Goal: Task Accomplishment & Management: Use online tool/utility

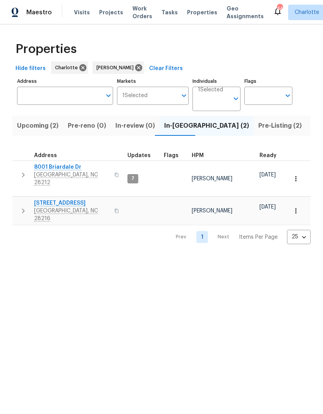
click at [74, 168] on span "8001 Briardale Dr" at bounding box center [72, 167] width 76 height 8
click at [69, 170] on span "8001 Briardale Dr" at bounding box center [72, 167] width 76 height 8
click at [65, 199] on span "9065 Cinnabay Dr" at bounding box center [72, 203] width 76 height 8
click at [279, 257] on html "Maestro Visits Projects Work Orders Tasks Properties Geo Assignments 44 Charlot…" at bounding box center [161, 128] width 323 height 257
click at [31, 173] on button "button" at bounding box center [22, 174] width 15 height 23
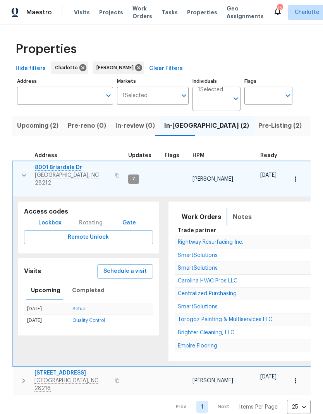
click at [239, 212] on span "Notes" at bounding box center [242, 217] width 19 height 11
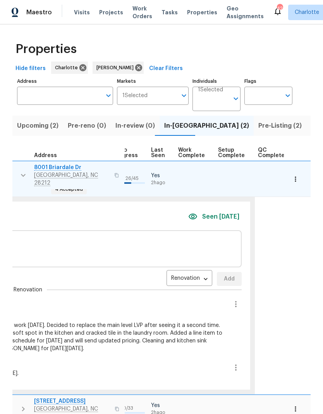
scroll to position [0, 360]
click at [232, 300] on icon "button" at bounding box center [236, 304] width 9 height 9
click at [215, 308] on li "Edit message" at bounding box center [205, 309] width 53 height 13
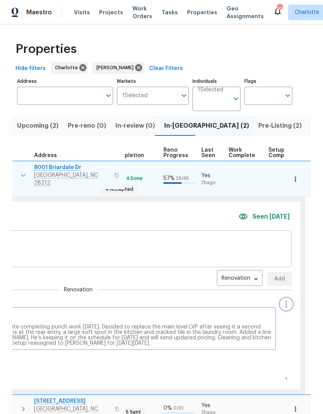
scroll to position [0, 308]
click at [141, 333] on textarea "Progress visit - complete. New driveway was paved this morning. GC is on site c…" at bounding box center [80, 330] width 385 height 33
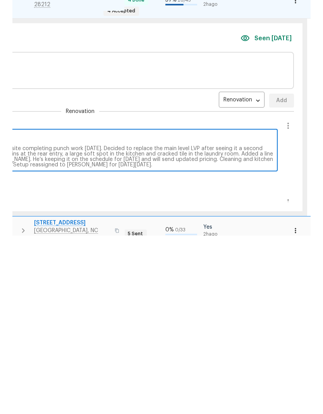
click at [144, 314] on textarea "Progress visit - complete. New driveway was paved this morning. GC is on site c…" at bounding box center [80, 330] width 385 height 33
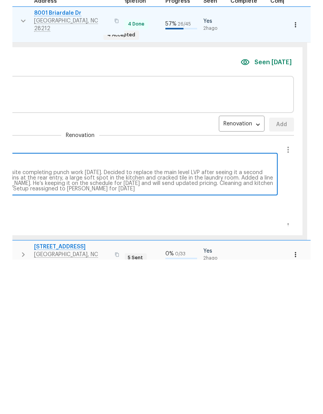
type textarea "Progress visit - complete. New driveway was paved this morning. GC is on site c…"
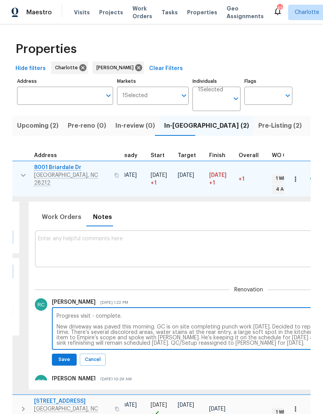
scroll to position [0, 138]
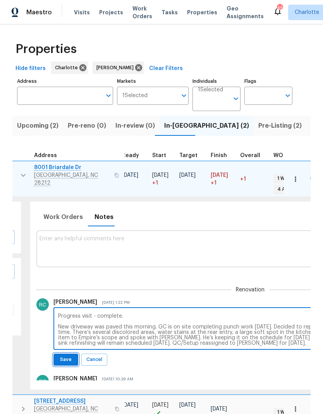
click at [69, 356] on span "Save" at bounding box center [65, 360] width 15 height 8
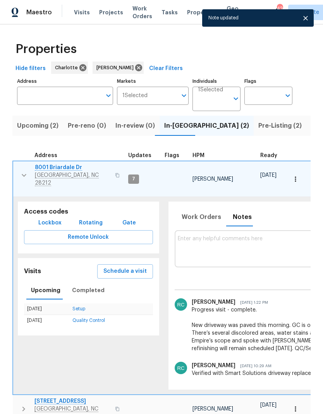
scroll to position [0, 0]
click at [24, 164] on button "button" at bounding box center [23, 175] width 15 height 23
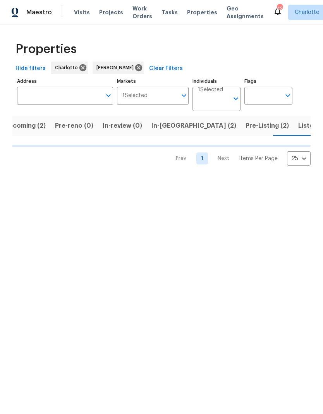
scroll to position [0, 14]
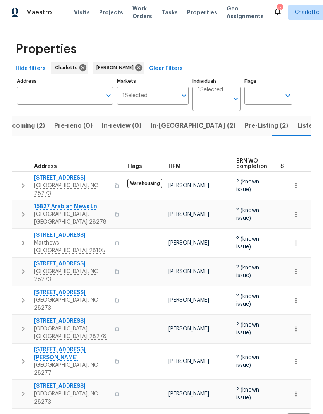
click at [167, 124] on span "In-reno (2)" at bounding box center [193, 125] width 85 height 11
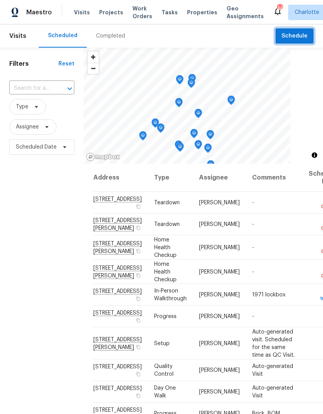
click at [298, 40] on span "Schedule" at bounding box center [295, 36] width 26 height 10
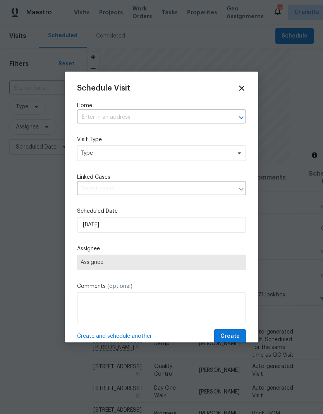
click at [175, 120] on input "text" at bounding box center [150, 118] width 147 height 12
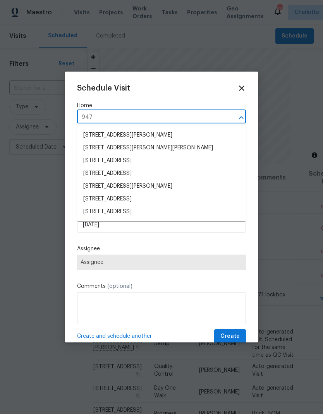
type input "947 p"
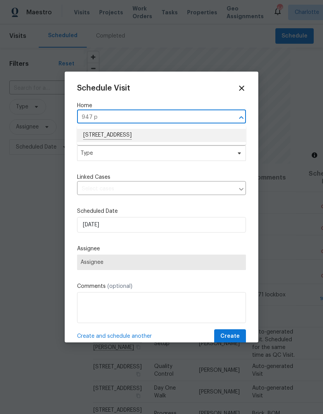
click at [138, 137] on li "[STREET_ADDRESS]" at bounding box center [161, 135] width 169 height 13
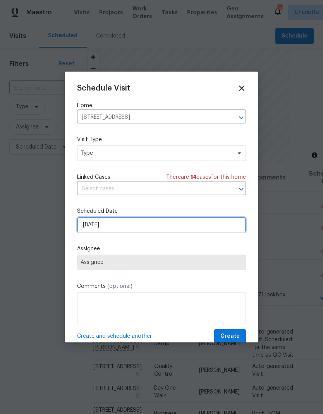
click at [172, 233] on input "[DATE]" at bounding box center [161, 224] width 169 height 15
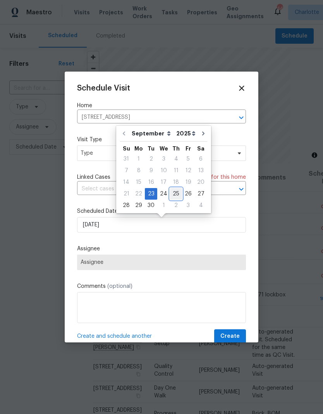
click at [176, 194] on div "25" at bounding box center [176, 194] width 12 height 11
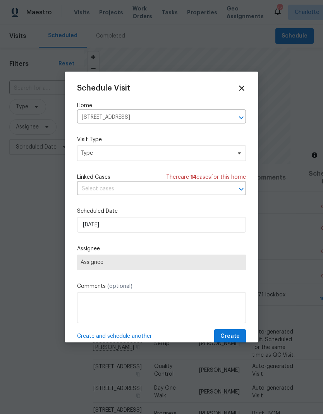
type input "[DATE]"
click at [235, 265] on span "Assignee" at bounding box center [162, 262] width 162 height 6
click at [222, 154] on span "Type" at bounding box center [156, 153] width 151 height 8
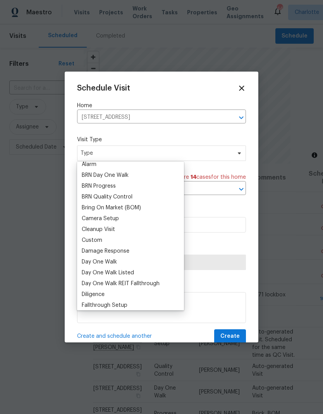
scroll to position [51, 0]
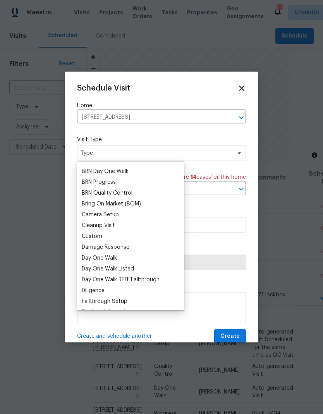
click at [101, 235] on div "Custom" at bounding box center [92, 237] width 21 height 8
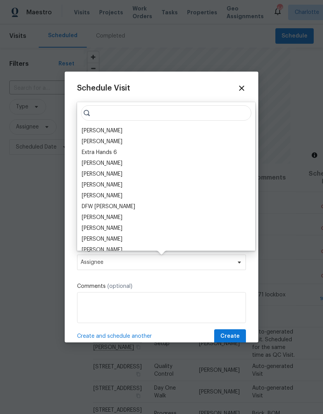
click at [158, 117] on input "search" at bounding box center [166, 112] width 170 height 15
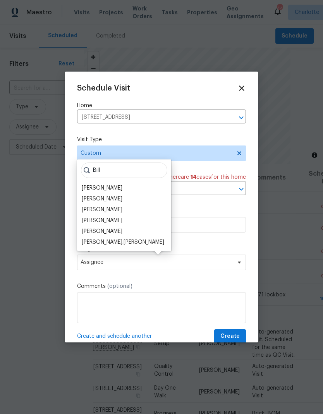
type input "Bill"
click at [114, 198] on div "Billy Towle" at bounding box center [123, 199] width 89 height 11
click at [104, 198] on div "Billy Towle" at bounding box center [102, 199] width 41 height 8
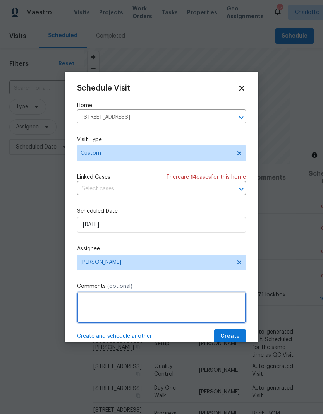
click at [127, 307] on textarea at bounding box center [161, 307] width 169 height 31
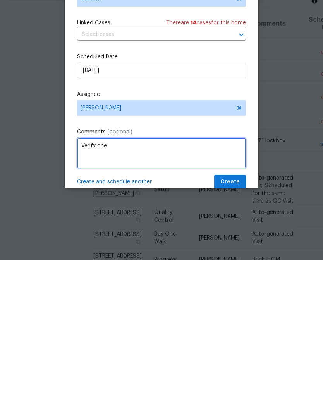
type textarea "Verify"
click at [129, 292] on textarea "Check one source rework." at bounding box center [161, 307] width 169 height 31
click at [183, 292] on textarea "Check One Source rework." at bounding box center [161, 307] width 169 height 31
click at [153, 292] on textarea "Check One Source rework. Four quality clean overall." at bounding box center [161, 307] width 169 height 31
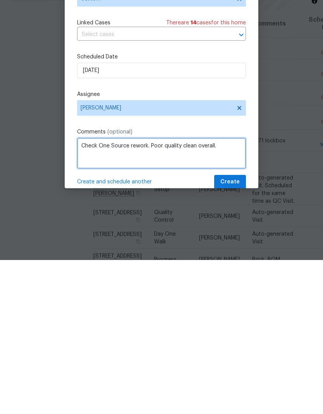
click at [244, 292] on textarea "Check One Source rework. Poor quality clean overall." at bounding box center [161, 307] width 169 height 31
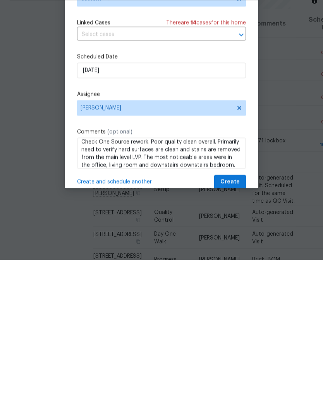
scroll to position [31, 0]
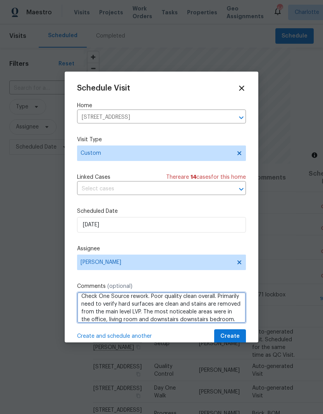
type textarea "Check One Source rework. Poor quality clean overall. Primarily need to verify h…"
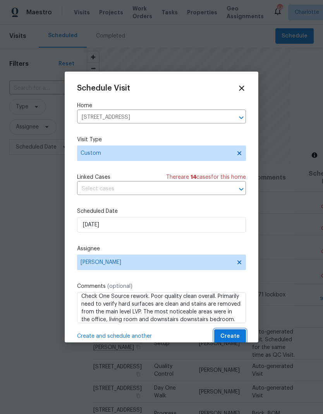
click at [237, 334] on span "Create" at bounding box center [229, 337] width 19 height 10
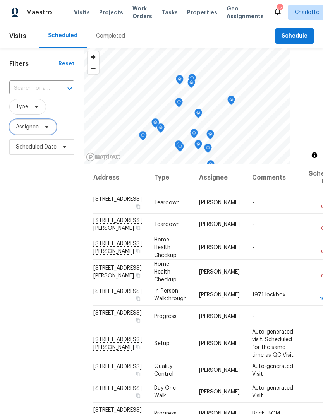
click at [45, 127] on icon at bounding box center [47, 127] width 6 height 6
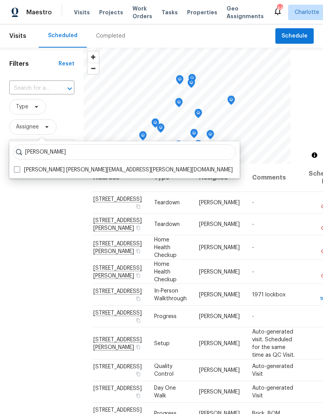
type input "Billy towle"
click at [16, 172] on span at bounding box center [17, 170] width 6 height 6
click at [16, 171] on input "Billy Towle william.towle@opendoor.com" at bounding box center [16, 168] width 5 height 5
checkbox input "true"
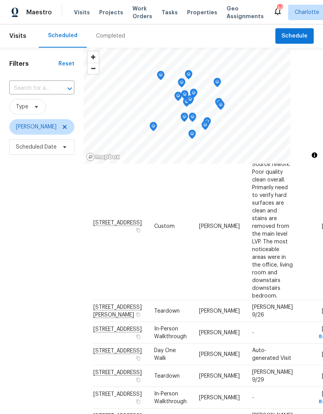
scroll to position [77, 0]
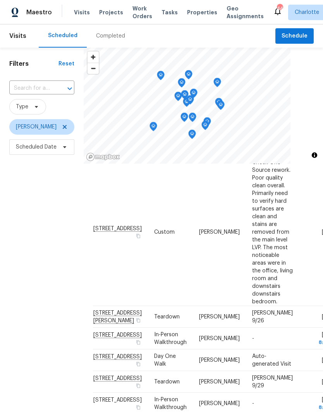
click at [0, 0] on icon at bounding box center [0, 0] width 0 height 0
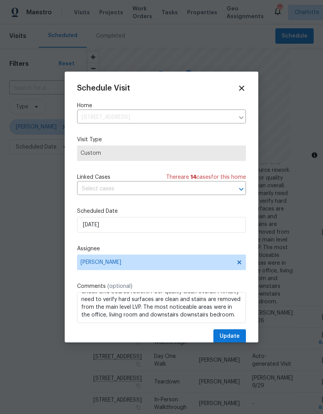
scroll to position [9, 0]
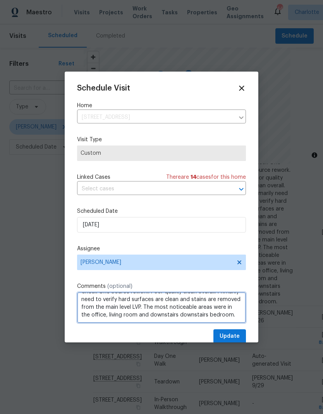
click at [196, 315] on textarea "Check One Source rework. Poor quality clean overall. Primarily need to verify h…" at bounding box center [161, 307] width 169 height 31
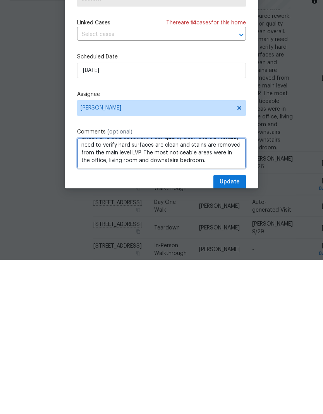
type textarea "Check One Source rework. Poor quality clean overall. Primarily need to verify h…"
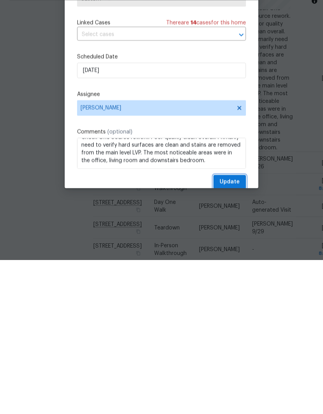
click at [238, 332] on span "Update" at bounding box center [230, 337] width 20 height 10
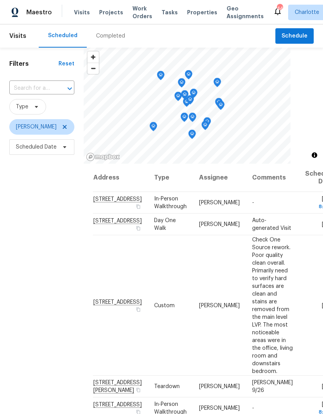
scroll to position [0, 0]
click at [59, 124] on span at bounding box center [63, 127] width 9 height 6
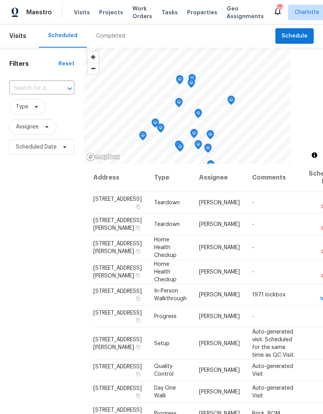
click at [79, 247] on div "Filters Reset ​ Type Assignee Scheduled Date" at bounding box center [42, 272] width 84 height 448
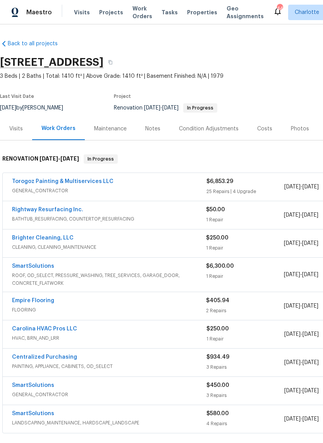
click at [275, 208] on div "$50.00" at bounding box center [244, 210] width 77 height 8
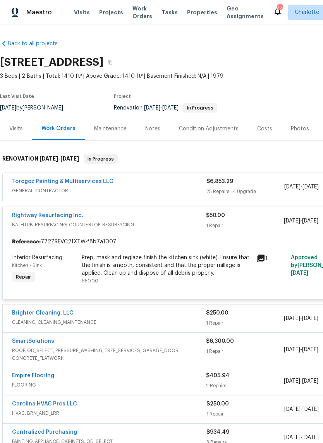
click at [260, 132] on div "Costs" at bounding box center [264, 129] width 15 height 8
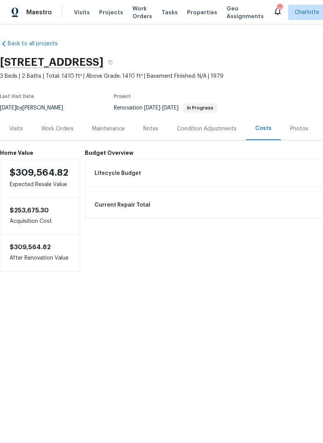
click at [67, 127] on div "Work Orders" at bounding box center [57, 129] width 32 height 8
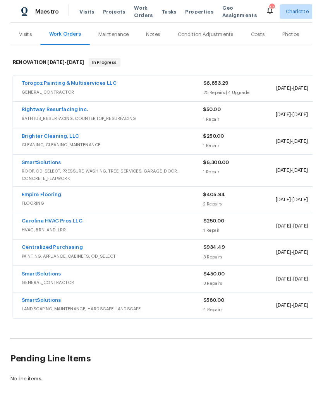
scroll to position [92, 0]
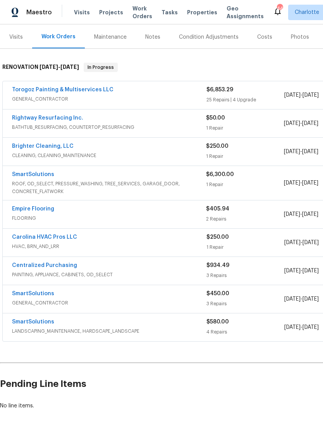
click at [48, 207] on link "Empire Flooring" at bounding box center [33, 208] width 42 height 5
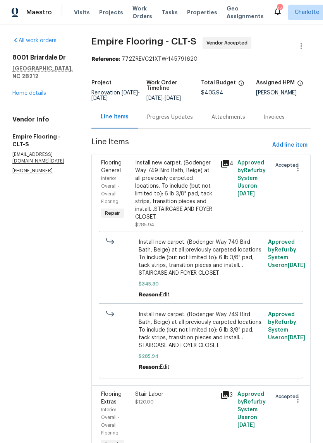
click at [181, 121] on div "Progress Updates" at bounding box center [170, 117] width 46 height 8
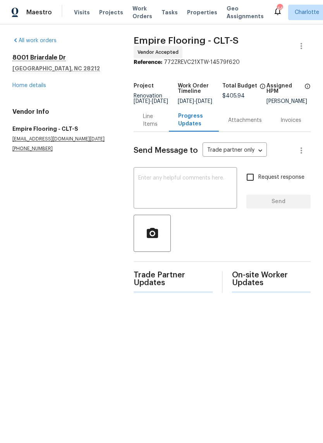
click at [204, 188] on textarea at bounding box center [185, 188] width 94 height 27
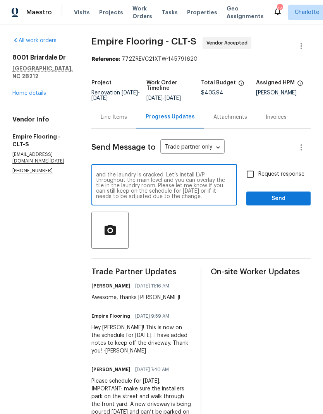
scroll to position [27, 0]
type textarea "Hey guys, I need to add the downstairs floor to the scope. I just thought to bu…"
click at [251, 182] on input "Request response" at bounding box center [250, 174] width 16 height 16
checkbox input "true"
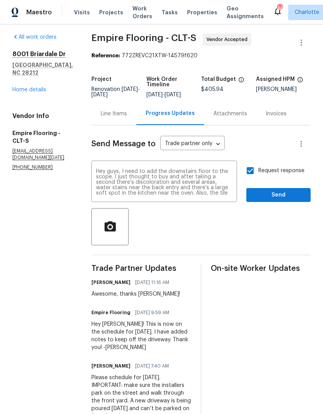
scroll to position [1, 0]
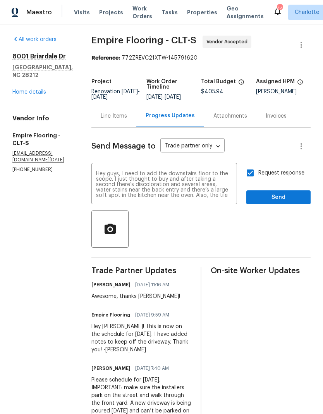
click at [215, 177] on textarea "Hey guys, I need to add the downstairs floor to the scope. I just thought to bu…" at bounding box center [164, 184] width 136 height 27
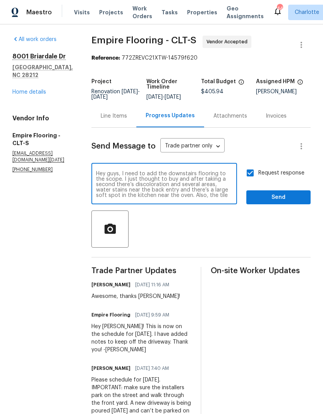
click at [173, 185] on textarea "Hey guys, I need to add the downstairs flooring to the scope. I just thought to…" at bounding box center [164, 184] width 136 height 27
click at [189, 186] on textarea "Hey guys, I need to add the downstairs flooring to the scope. I just thought to…" at bounding box center [164, 184] width 136 height 27
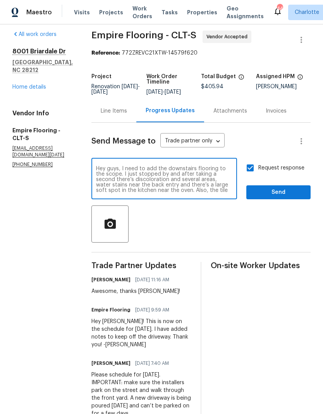
scroll to position [13, 0]
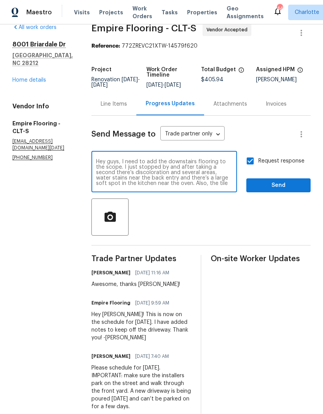
click at [125, 179] on textarea "Hey guys, I need to add the downstairs flooring to the scope. I just stopped by…" at bounding box center [164, 172] width 136 height 27
click at [204, 180] on textarea "Hey guys, I need to add the downstairs flooring to the scope. I just stopped by…" at bounding box center [164, 172] width 136 height 27
click at [135, 177] on textarea "Hey guys, I need to add the downstairs flooring to the scope. I just stopped by…" at bounding box center [164, 172] width 136 height 27
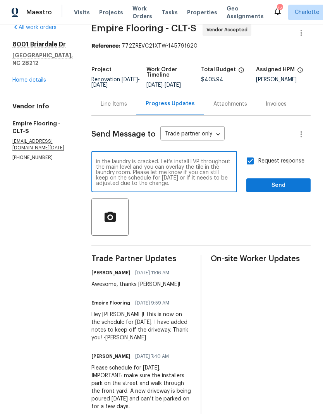
type textarea "Hey guys, I need to add the downstairs flooring to the scope. I just stopped by…"
click at [282, 191] on span "Send" at bounding box center [278, 186] width 52 height 10
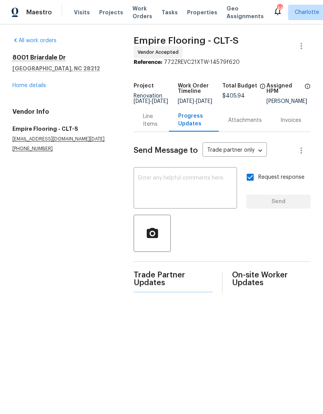
scroll to position [0, 0]
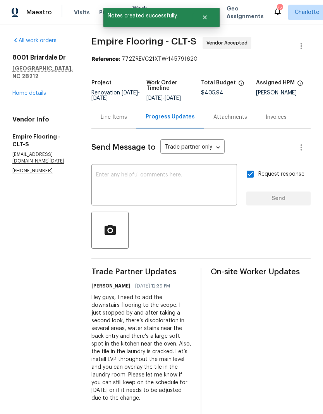
click at [136, 127] on div "Line Items" at bounding box center [113, 117] width 45 height 23
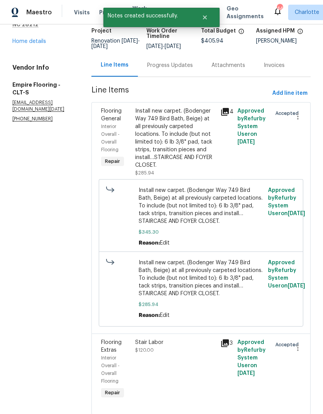
scroll to position [51, 0]
click at [294, 99] on span "Add line item" at bounding box center [289, 94] width 35 height 10
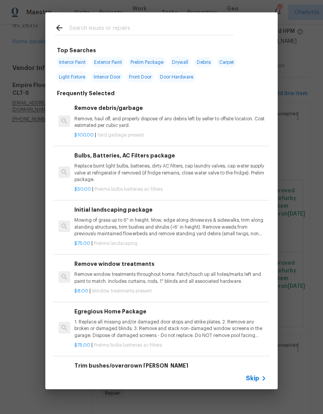
click at [187, 30] on input "text" at bounding box center [151, 29] width 164 height 12
type input "Lvp"
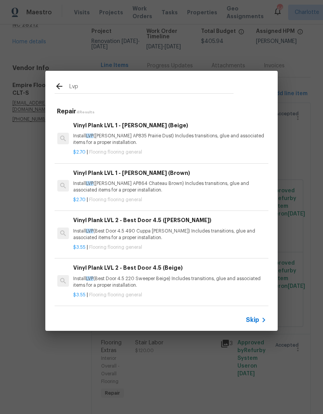
scroll to position [1, 1]
click at [186, 224] on h6 "Vinyl Plank LVL 2 - Best Door 4.5 (Brown)" at bounding box center [169, 220] width 192 height 9
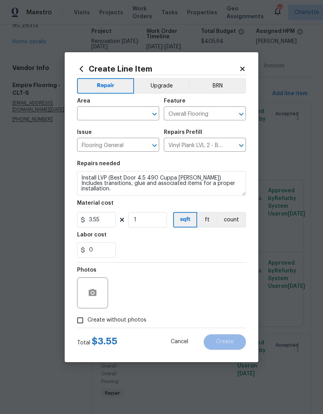
click at [116, 118] on input "text" at bounding box center [107, 114] width 60 height 12
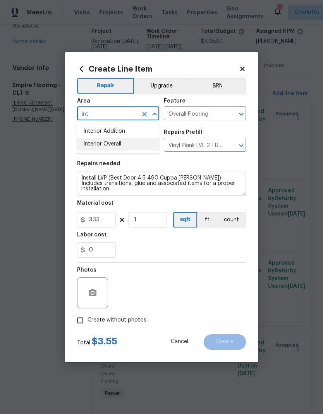
click at [121, 144] on li "Interior Overall" at bounding box center [118, 144] width 82 height 13
type input "Interior Overall"
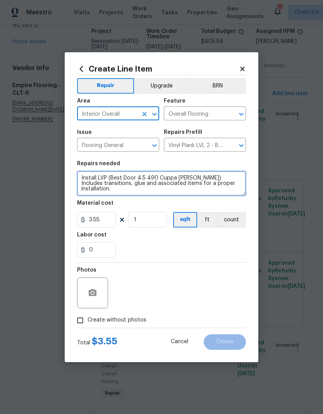
click at [224, 182] on textarea "Install LVP (Best Door 4.5 490 Cuppa Joe) Includes transitions, glue and associ…" at bounding box center [161, 183] width 169 height 25
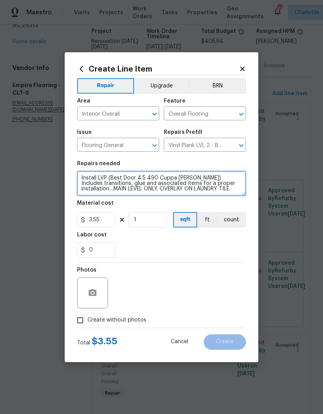
type textarea "Install LVP (Best Door 4.5 490 Cuppa Joe) Includes transitions, glue and associ…"
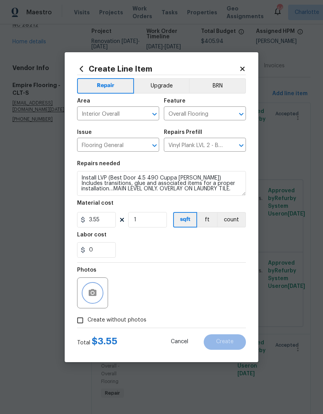
click at [99, 290] on button "button" at bounding box center [92, 293] width 19 height 19
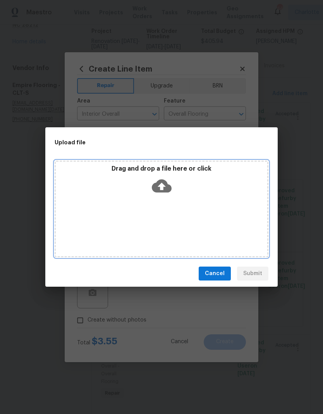
click at [168, 189] on icon at bounding box center [162, 186] width 20 height 13
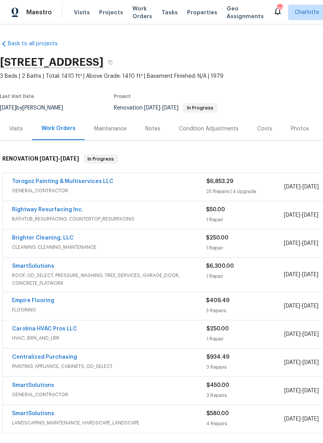
click at [90, 182] on link "Torogoz Painting & Multiservices LLC" at bounding box center [62, 181] width 101 height 5
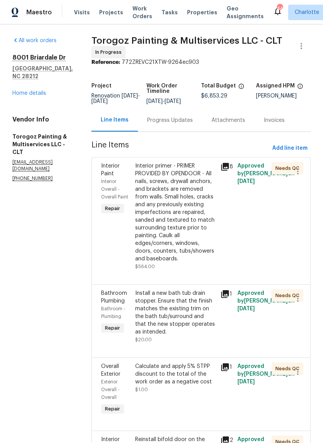
click at [299, 153] on span "Add line item" at bounding box center [289, 149] width 35 height 10
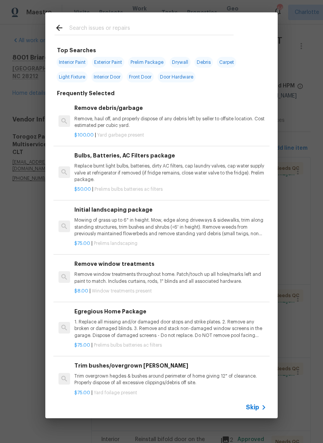
click at [158, 27] on input "text" at bounding box center [151, 29] width 164 height 12
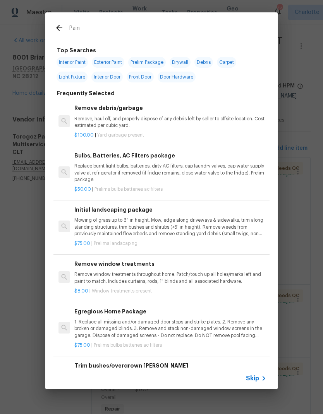
type input "Paint"
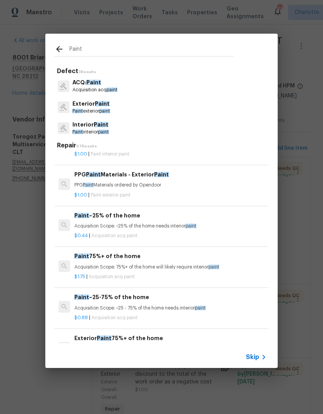
scroll to position [140, 0]
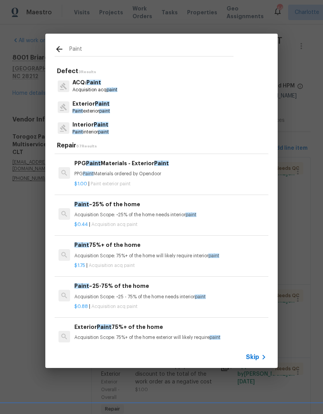
click at [109, 125] on p "Interior Paint" at bounding box center [90, 125] width 36 height 8
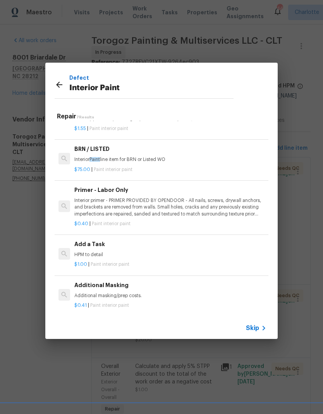
scroll to position [132, 0]
click at [104, 249] on div "Add a Task HPM to detail" at bounding box center [170, 249] width 192 height 19
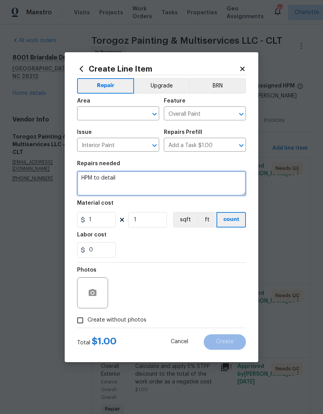
click at [88, 177] on textarea "HPM to detail" at bounding box center [161, 183] width 169 height 25
click at [88, 179] on textarea "HPM to detail" at bounding box center [161, 183] width 169 height 25
type textarea "Paint touchups post flooring install."
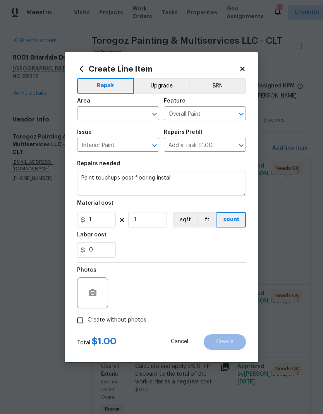
click at [106, 114] on input "text" at bounding box center [107, 114] width 60 height 12
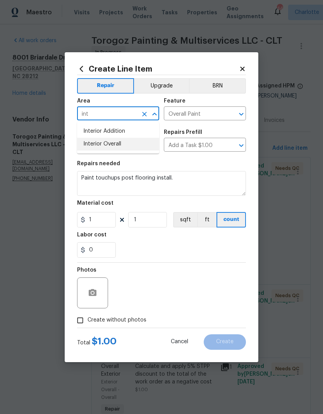
click at [111, 149] on li "Interior Overall" at bounding box center [118, 144] width 82 height 13
type input "Interior Overall"
click at [104, 223] on input "1" at bounding box center [96, 219] width 39 height 15
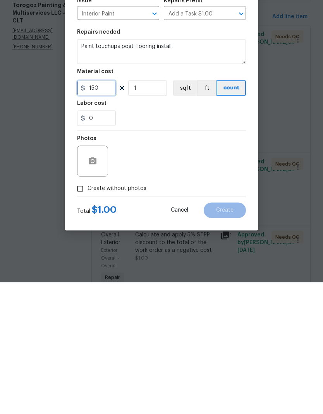
type input "150"
click at [172, 263] on div "Photos" at bounding box center [161, 288] width 169 height 50
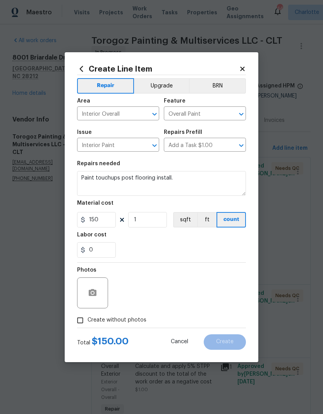
click at [82, 319] on input "Create without photos" at bounding box center [80, 320] width 15 height 15
checkbox input "true"
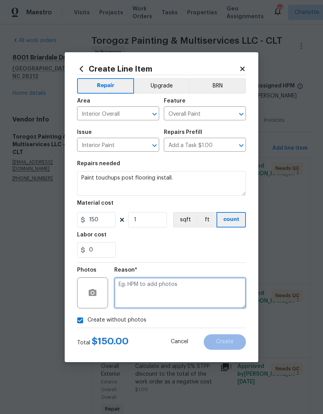
click at [209, 297] on textarea at bounding box center [180, 293] width 132 height 31
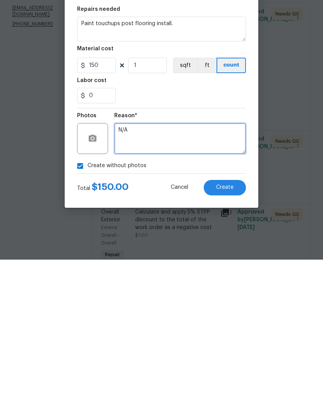
type textarea "N/A"
click at [232, 339] on span "Create" at bounding box center [224, 342] width 17 height 6
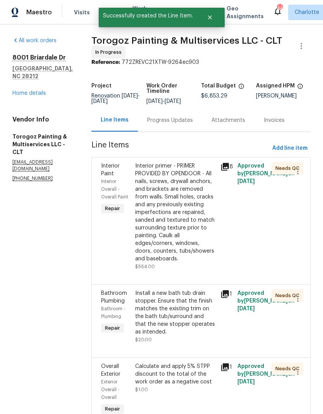
scroll to position [0, 0]
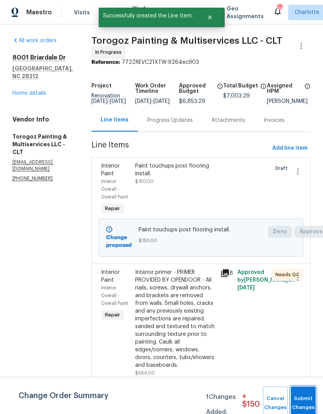
click at [298, 391] on button "Submit Changes" at bounding box center [303, 403] width 25 height 33
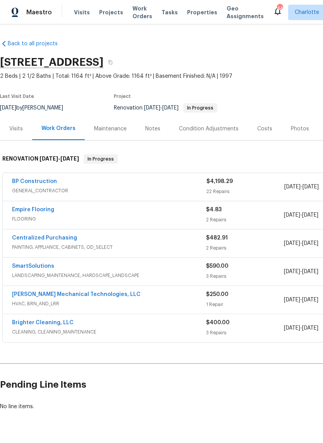
click at [29, 183] on link "BP Construction" at bounding box center [34, 181] width 45 height 5
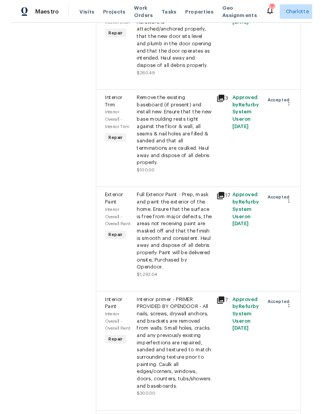
scroll to position [903, 0]
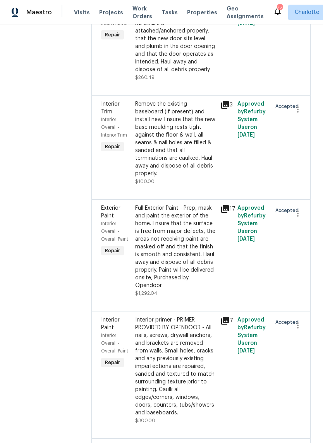
click at [185, 204] on div "Full Exterior Paint - Prep, mask and paint the exterior of the home. Ensure tha…" at bounding box center [175, 246] width 81 height 85
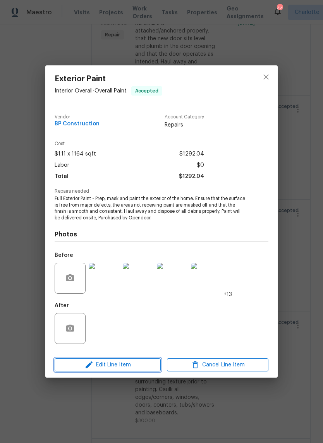
click at [141, 368] on span "Edit Line Item" at bounding box center [107, 365] width 101 height 10
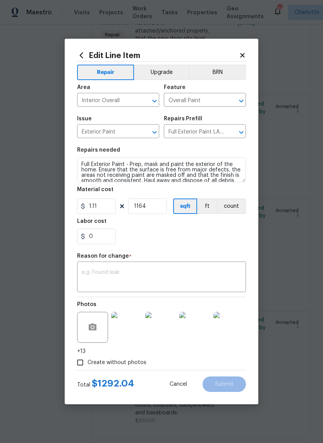
click at [125, 133] on input "Exterior Paint" at bounding box center [107, 132] width 60 height 12
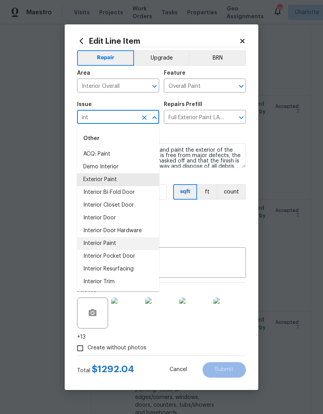
click at [123, 240] on li "Interior Paint" at bounding box center [118, 243] width 82 height 13
type input "Interior Paint"
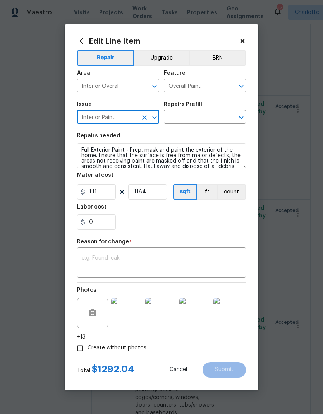
click at [201, 117] on input "text" at bounding box center [194, 118] width 60 height 12
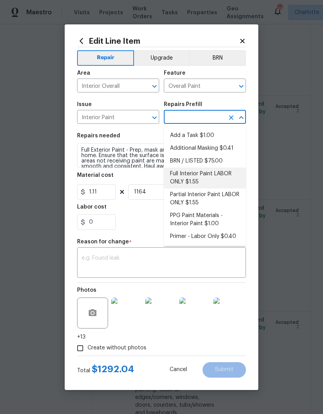
click at [210, 181] on li "Full Interior Paint LABOR ONLY $1.55" at bounding box center [205, 178] width 82 height 21
type input "Full Interior Paint LABOR ONLY $1.55"
type textarea "Full Interior paint - (walls, ceilings, trim, and doors) - PAINT PROVIDED BY OP…"
type input "Full Interior Paint LABOR ONLY $1.55"
type input "1.55"
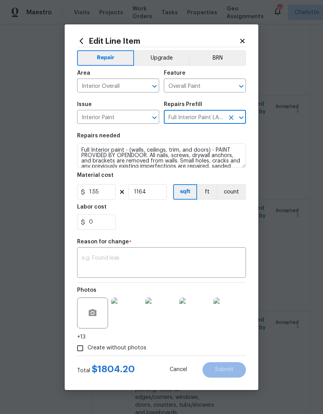
click at [174, 265] on textarea at bounding box center [162, 264] width 160 height 16
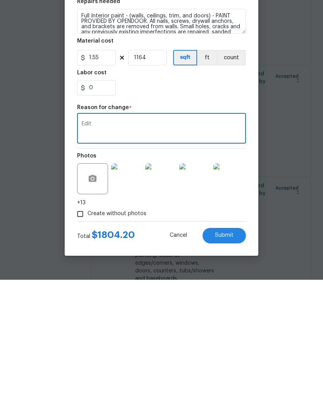
scroll to position [31, 0]
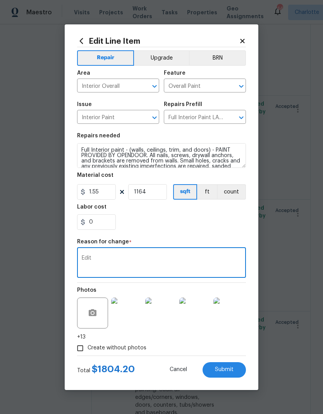
type textarea "Edit"
click at [237, 375] on button "Submit" at bounding box center [224, 369] width 43 height 15
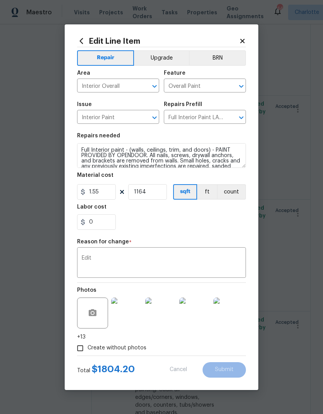
type textarea "Full Exterior Paint - Prep, mask and paint the exterior of the home. Ensure tha…"
type input "Exterior Paint"
type input "Full Exterior Paint LABOR ONLY $1.11"
type input "1.11"
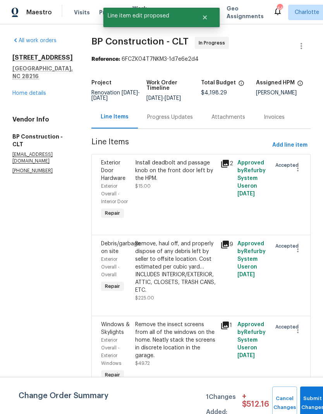
scroll to position [0, 0]
click at [289, 141] on span "Add line item" at bounding box center [289, 146] width 35 height 10
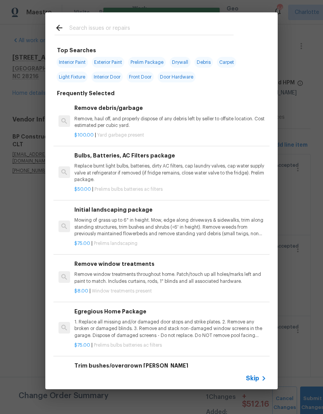
click at [175, 26] on input "text" at bounding box center [151, 29] width 164 height 12
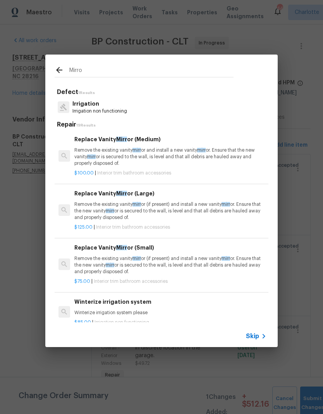
type input "Mirror"
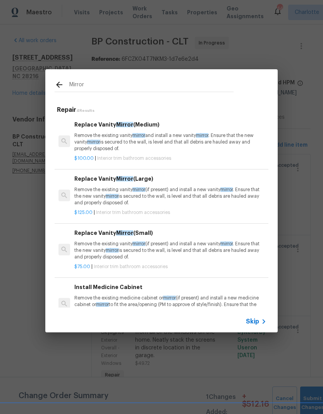
click at [192, 136] on p "Remove the existing vanity mirror and install a new vanity mirror . Ensure that…" at bounding box center [170, 142] width 192 height 20
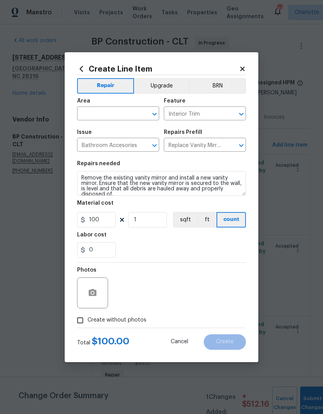
click at [85, 67] on icon at bounding box center [81, 69] width 9 height 9
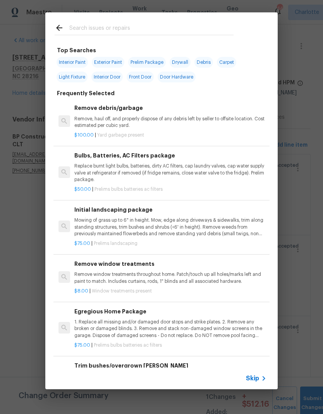
click at [156, 27] on input "text" at bounding box center [151, 29] width 164 height 12
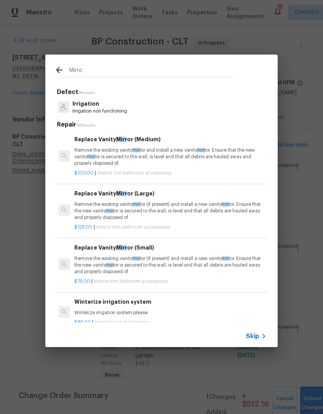
type input "Mirror"
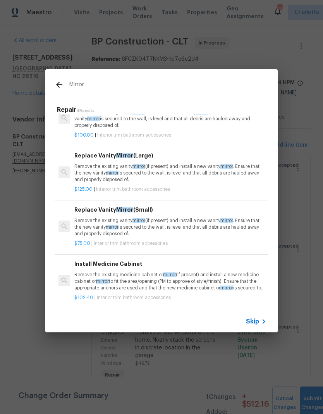
scroll to position [23, 0]
click at [194, 226] on p "Remove the existing vanity mirror (if present) and install a new vanity mirror …" at bounding box center [170, 228] width 192 height 20
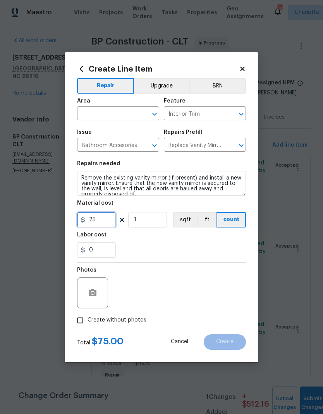
click at [109, 223] on input "75" at bounding box center [96, 219] width 39 height 15
click at [158, 225] on input "1" at bounding box center [147, 219] width 39 height 15
type input "3"
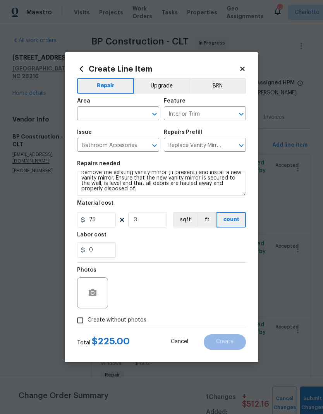
scroll to position [5, 0]
click at [143, 192] on textarea "Remove the existing vanity mirror (if present) and install a new vanity mirror.…" at bounding box center [161, 183] width 169 height 25
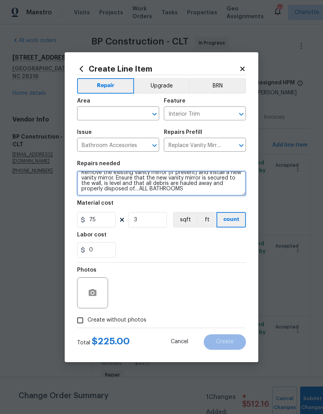
type textarea "Remove the existing vanity mirror (if present) and install a new vanity mirror.…"
click at [125, 113] on input "text" at bounding box center [107, 114] width 60 height 12
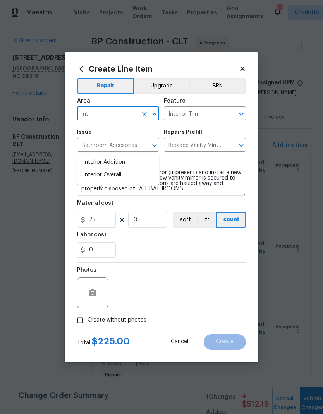
click at [118, 169] on li "Interior Overall" at bounding box center [118, 175] width 82 height 13
type input "Interior Overall"
click at [91, 306] on div at bounding box center [92, 293] width 31 height 31
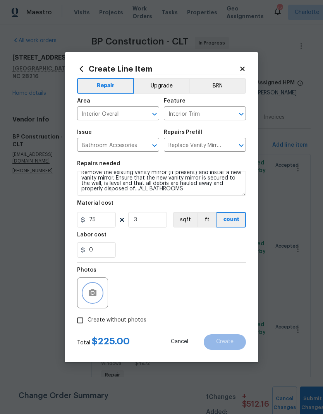
click at [96, 294] on icon "button" at bounding box center [93, 292] width 8 height 7
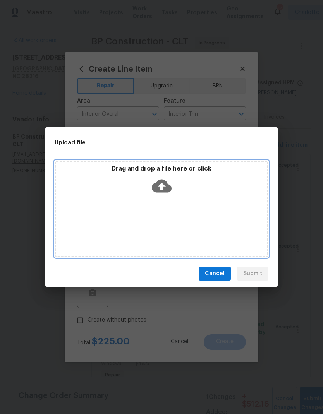
click at [164, 185] on icon at bounding box center [162, 186] width 20 height 20
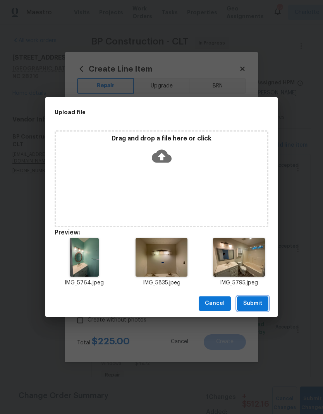
click at [259, 301] on span "Submit" at bounding box center [252, 304] width 19 height 10
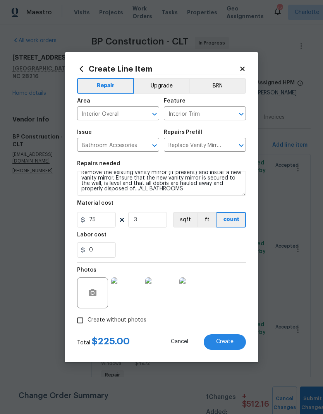
click at [235, 341] on button "Create" at bounding box center [225, 342] width 42 height 15
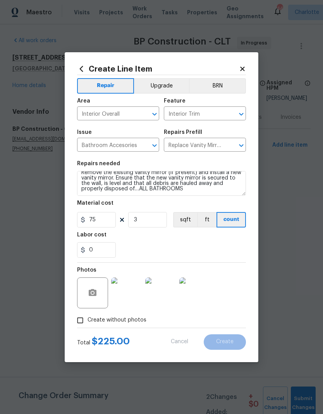
scroll to position [0, 0]
type input "0"
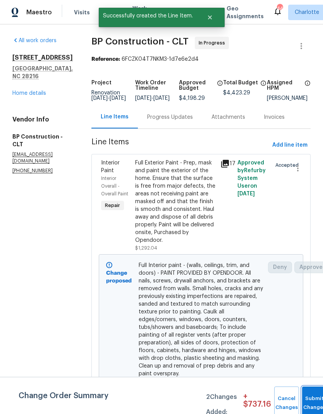
click at [312, 391] on button "Submit Changes" at bounding box center [314, 403] width 25 height 33
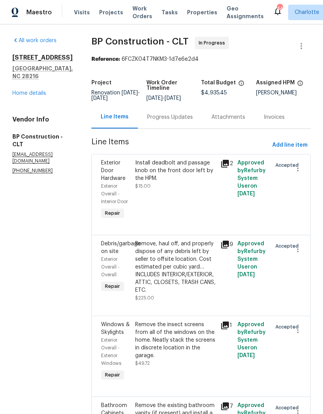
click at [25, 93] on link "Home details" at bounding box center [29, 93] width 34 height 5
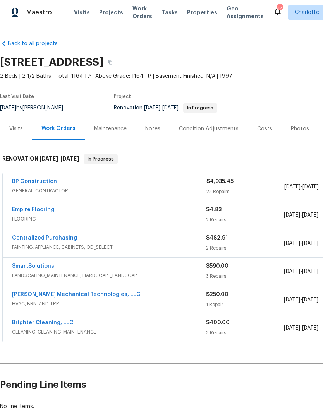
click at [267, 131] on div "Costs" at bounding box center [264, 129] width 15 height 8
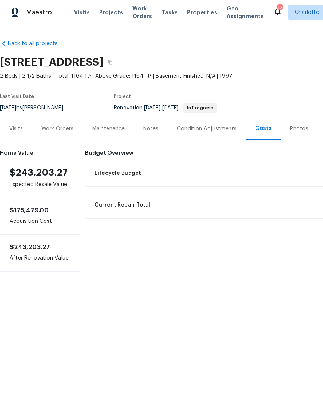
click at [48, 127] on div "Work Orders" at bounding box center [57, 129] width 32 height 8
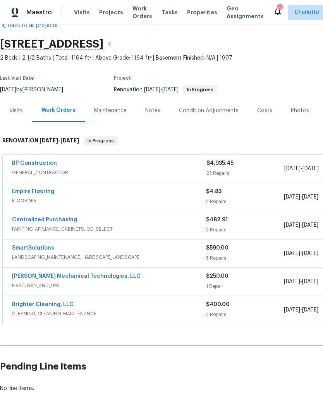
scroll to position [18, 0]
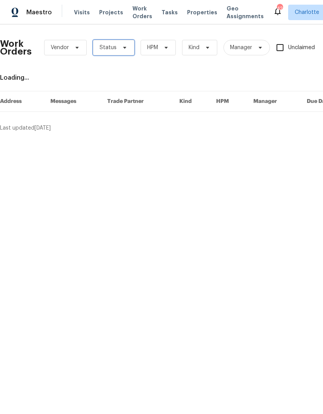
click at [114, 51] on span "Status" at bounding box center [108, 48] width 17 height 8
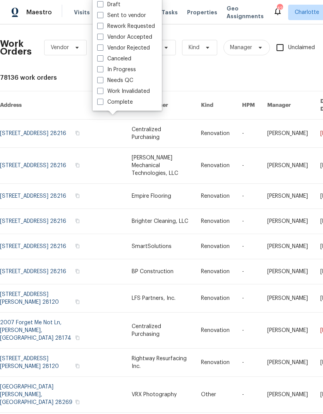
click at [125, 82] on label "Needs QC" at bounding box center [115, 81] width 36 height 8
click at [102, 82] on input "Needs QC" at bounding box center [99, 79] width 5 height 5
checkbox input "true"
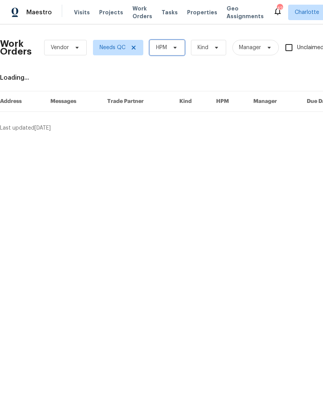
click at [167, 52] on span "HPM" at bounding box center [166, 47] width 35 height 15
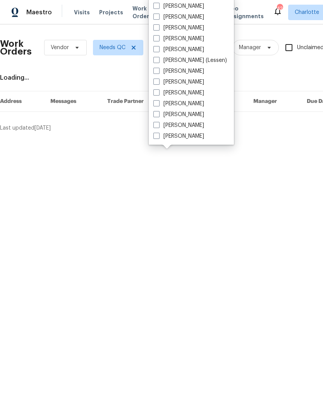
scroll to position [96, 0]
click at [185, 137] on label "[PERSON_NAME]" at bounding box center [178, 136] width 51 height 8
click at [158, 137] on input "[PERSON_NAME]" at bounding box center [155, 134] width 5 height 5
checkbox input "true"
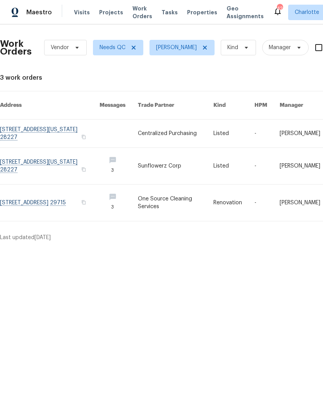
click at [30, 13] on span "Maestro" at bounding box center [39, 13] width 26 height 8
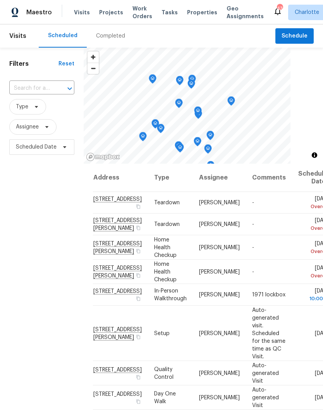
click at [34, 191] on div "Filters Reset ​ Type Assignee Scheduled Date" at bounding box center [42, 272] width 84 height 448
click at [52, 88] on input "text" at bounding box center [30, 88] width 43 height 12
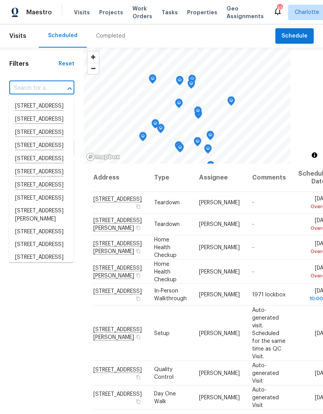
click at [111, 13] on span "Projects" at bounding box center [111, 13] width 24 height 8
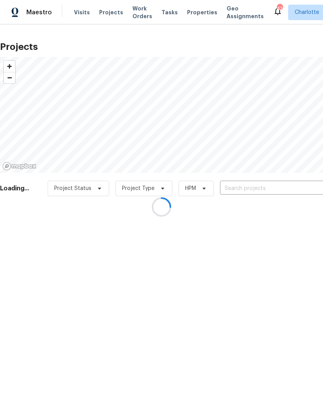
click at [249, 191] on div at bounding box center [161, 207] width 323 height 414
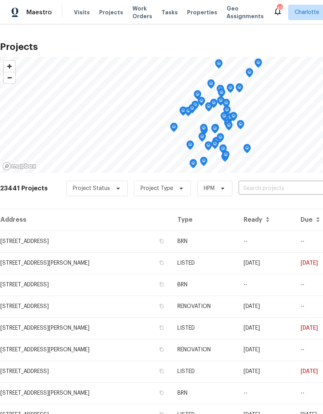
click at [262, 192] on input "text" at bounding box center [283, 189] width 89 height 12
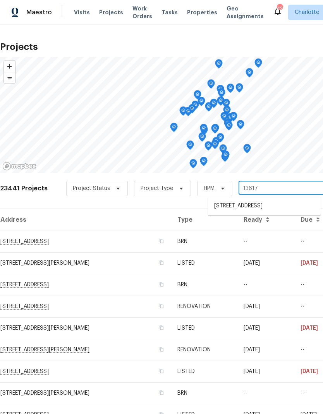
type input "13617 r"
click at [252, 204] on li "[STREET_ADDRESS]" at bounding box center [264, 206] width 113 height 13
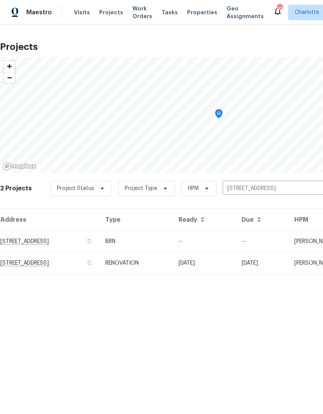
click at [81, 239] on td "[STREET_ADDRESS]" at bounding box center [49, 242] width 99 height 22
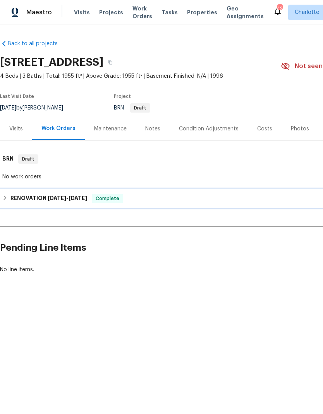
click at [11, 200] on h6 "RENOVATION [DATE] - [DATE]" at bounding box center [48, 198] width 77 height 9
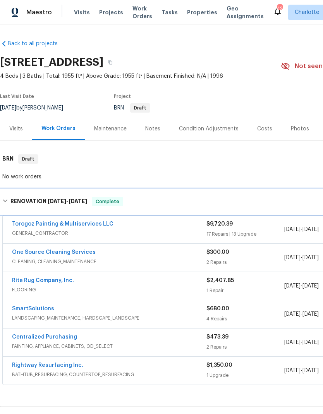
click at [14, 205] on h6 "RENOVATION [DATE] - [DATE]" at bounding box center [48, 201] width 77 height 9
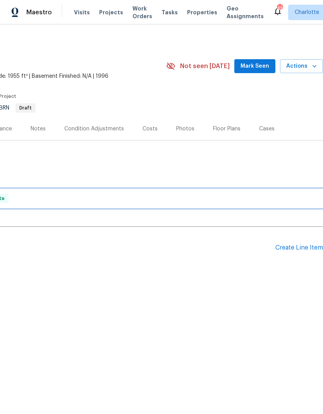
scroll to position [0, 115]
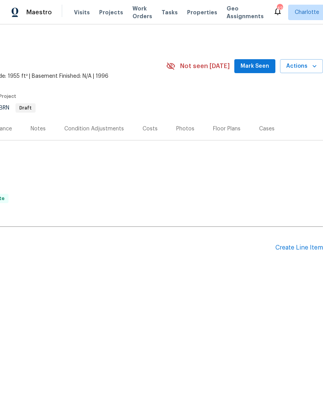
click at [301, 249] on div "Create Line Item" at bounding box center [299, 247] width 48 height 7
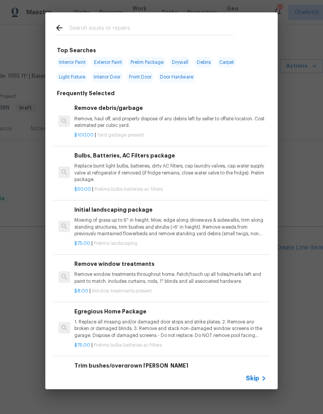
click at [159, 27] on input "text" at bounding box center [151, 29] width 164 height 12
type input "Fire"
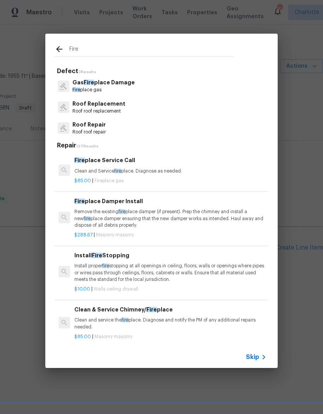
click at [157, 165] on div "Fire place Service Call Clean and Service fire place. Diagnose as needed." at bounding box center [170, 165] width 192 height 19
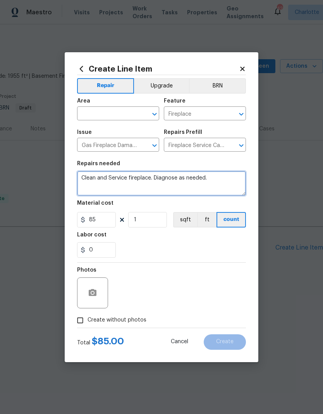
click at [86, 174] on textarea "Clean and Service fireplace. Diagnose as needed." at bounding box center [161, 183] width 169 height 25
click at [88, 177] on textarea "Clean and Service fireplace. Diagnose as needed." at bounding box center [161, 183] width 169 height 25
type textarea "Buyer is requesting us to ignite the fireplace pilot light prior to their inspe…"
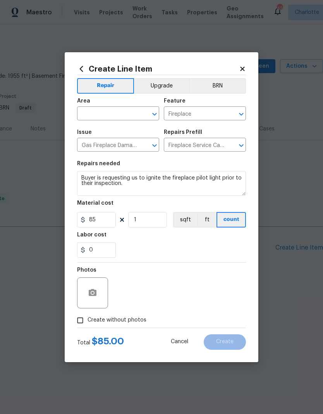
click at [118, 113] on input "text" at bounding box center [107, 114] width 60 height 12
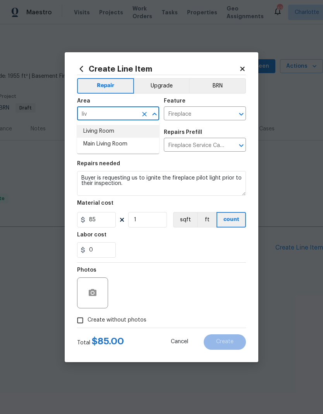
click at [120, 130] on li "Living Room" at bounding box center [118, 131] width 82 height 13
type input "Living Room"
click at [98, 221] on input "85" at bounding box center [96, 219] width 39 height 15
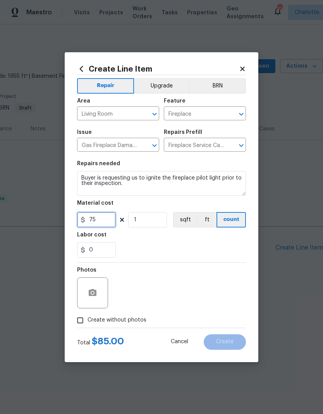
type input "75"
click at [177, 246] on div "0" at bounding box center [161, 249] width 169 height 15
click at [96, 298] on icon "button" at bounding box center [92, 292] width 9 height 9
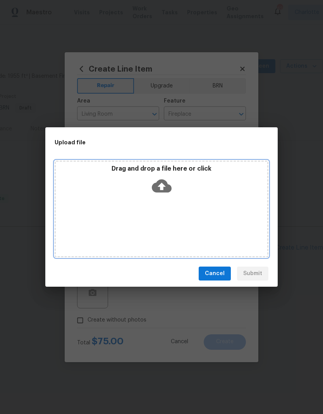
click at [161, 187] on icon at bounding box center [162, 186] width 20 height 20
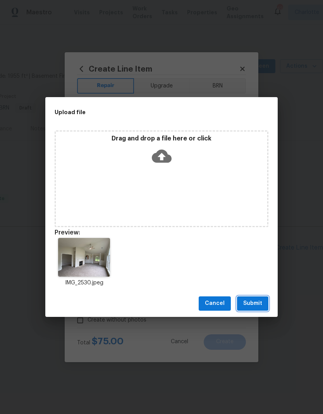
click at [259, 302] on span "Submit" at bounding box center [252, 304] width 19 height 10
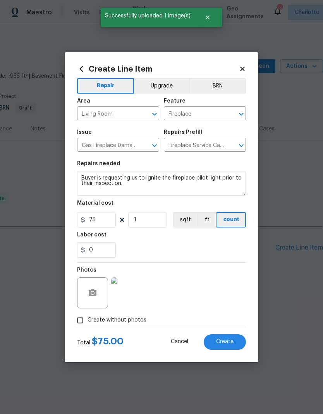
click at [232, 346] on button "Create" at bounding box center [225, 342] width 42 height 15
type input "0"
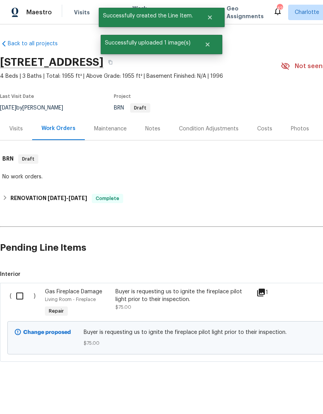
scroll to position [0, 0]
click at [22, 299] on input "checkbox" at bounding box center [23, 296] width 22 height 16
checkbox input "true"
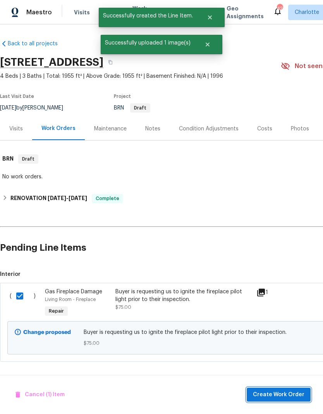
click at [291, 390] on button "Create Work Order" at bounding box center [279, 395] width 64 height 14
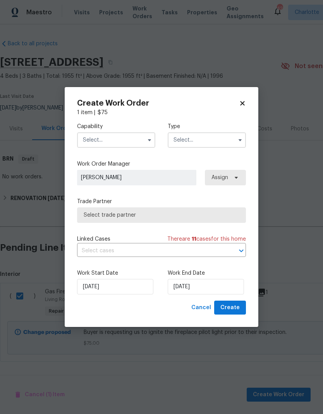
click at [131, 144] on input "text" at bounding box center [116, 139] width 78 height 15
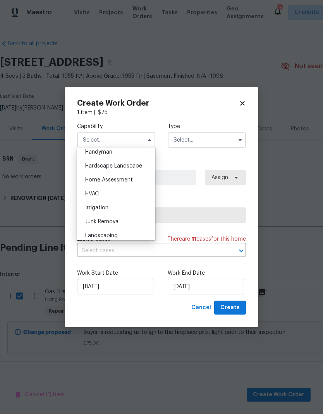
scroll to position [431, 0]
click at [125, 189] on div "HVAC" at bounding box center [116, 194] width 74 height 14
type input "HVAC"
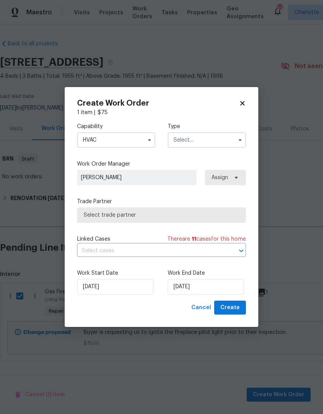
click at [206, 141] on input "text" at bounding box center [207, 139] width 78 height 15
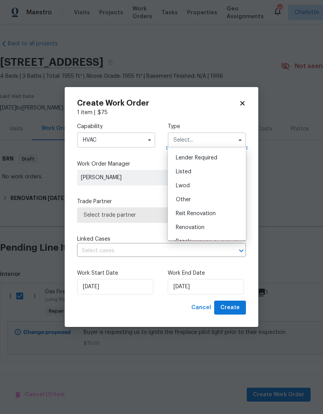
scroll to position [54, 0]
click at [195, 175] on div "Listed" at bounding box center [207, 172] width 74 height 14
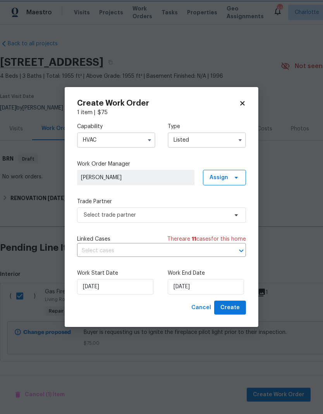
type input "Listed"
click at [225, 179] on span "Assign" at bounding box center [218, 178] width 19 height 8
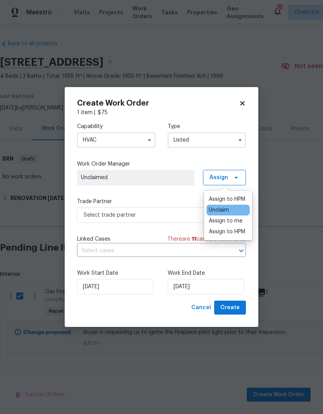
click at [236, 219] on div "Assign to me" at bounding box center [226, 221] width 34 height 8
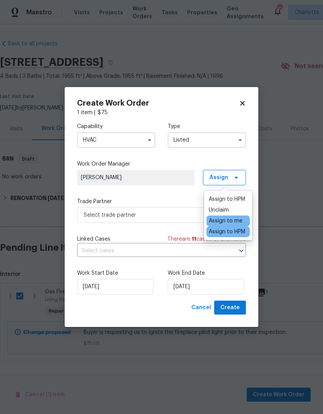
click at [166, 195] on div "Capability HVAC Type Listed Work Order Manager [PERSON_NAME] Assign Trade Partn…" at bounding box center [161, 209] width 169 height 184
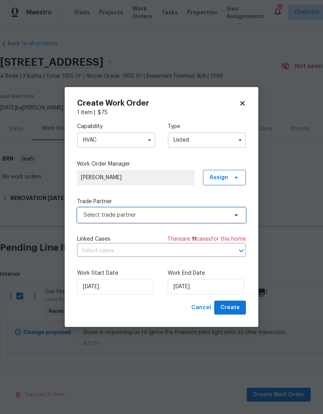
click at [184, 215] on span "Select trade partner" at bounding box center [156, 215] width 144 height 8
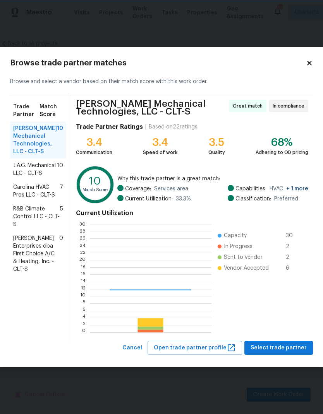
scroll to position [108, 122]
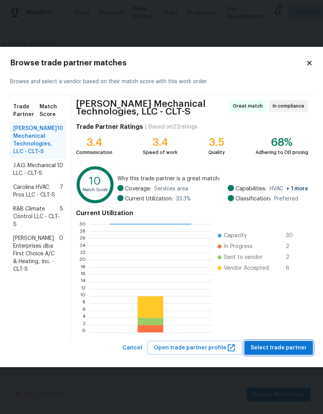
click at [285, 346] on span "Select trade partner" at bounding box center [279, 348] width 56 height 10
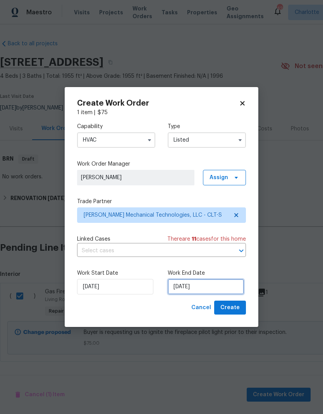
click at [203, 287] on input "[DATE]" at bounding box center [206, 286] width 76 height 15
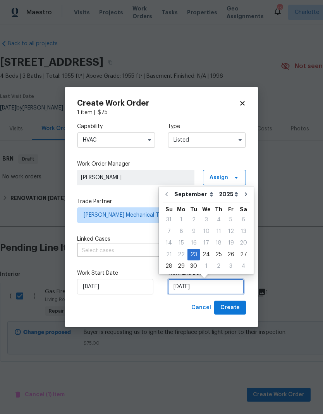
scroll to position [0, 0]
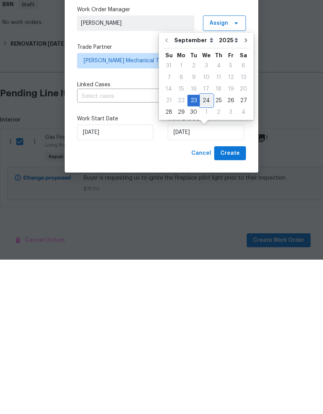
click at [205, 250] on div "24" at bounding box center [206, 255] width 13 height 11
type input "[DATE]"
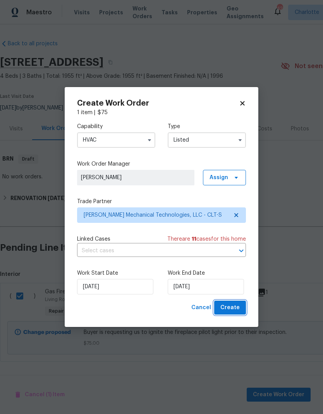
click at [235, 301] on button "Create" at bounding box center [230, 308] width 32 height 14
checkbox input "false"
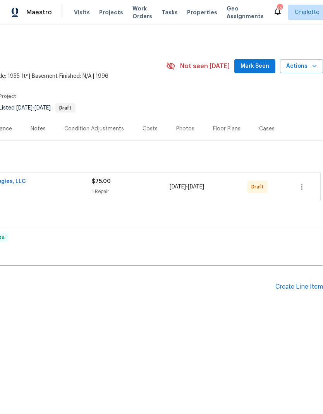
scroll to position [0, 115]
click at [304, 183] on icon "button" at bounding box center [301, 186] width 9 height 9
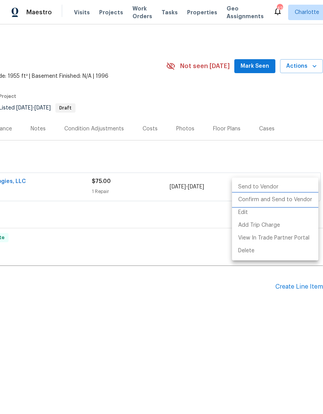
click at [287, 202] on li "Confirm and Send to Vendor" at bounding box center [275, 200] width 86 height 13
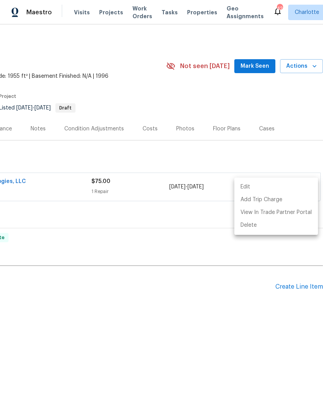
click at [256, 321] on div at bounding box center [161, 207] width 323 height 414
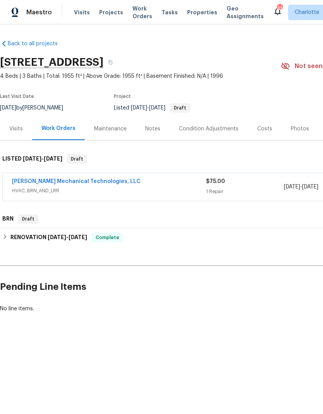
scroll to position [0, 0]
click at [30, 184] on link "[PERSON_NAME] Mechanical Technologies, LLC" at bounding box center [76, 181] width 129 height 5
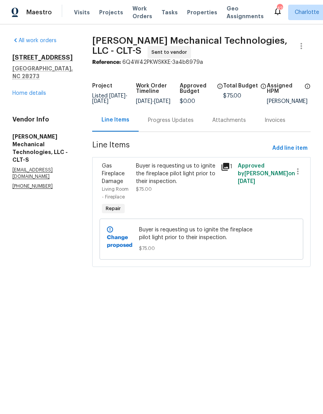
click at [195, 119] on div "Progress Updates" at bounding box center [171, 120] width 64 height 23
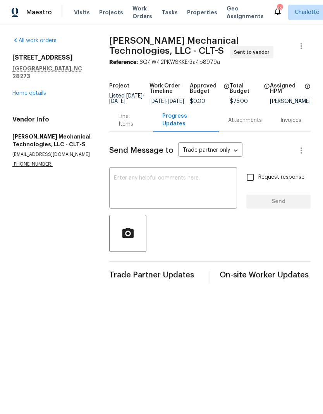
click at [205, 186] on textarea at bounding box center [173, 188] width 118 height 27
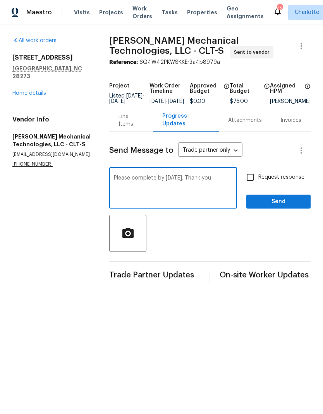
type textarea "Please complete by [DATE]. Thank you"
click at [258, 179] on input "Request response" at bounding box center [250, 177] width 16 height 16
checkbox input "true"
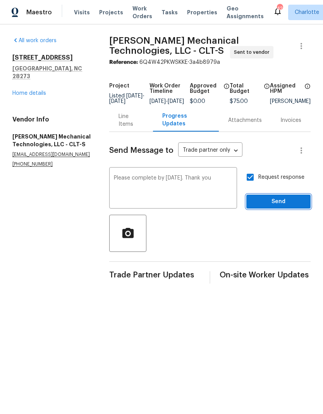
click at [293, 207] on span "Send" at bounding box center [278, 202] width 52 height 10
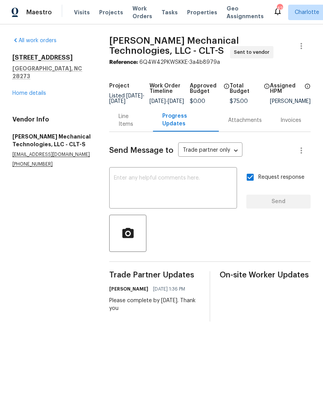
click at [48, 12] on span "Maestro" at bounding box center [39, 13] width 26 height 8
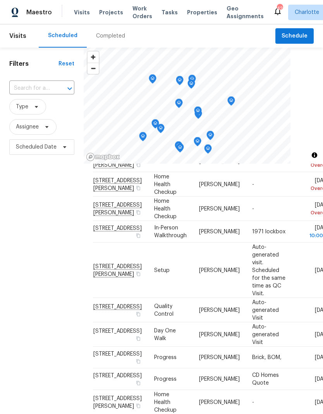
scroll to position [94, 0]
